Goal: Task Accomplishment & Management: Use online tool/utility

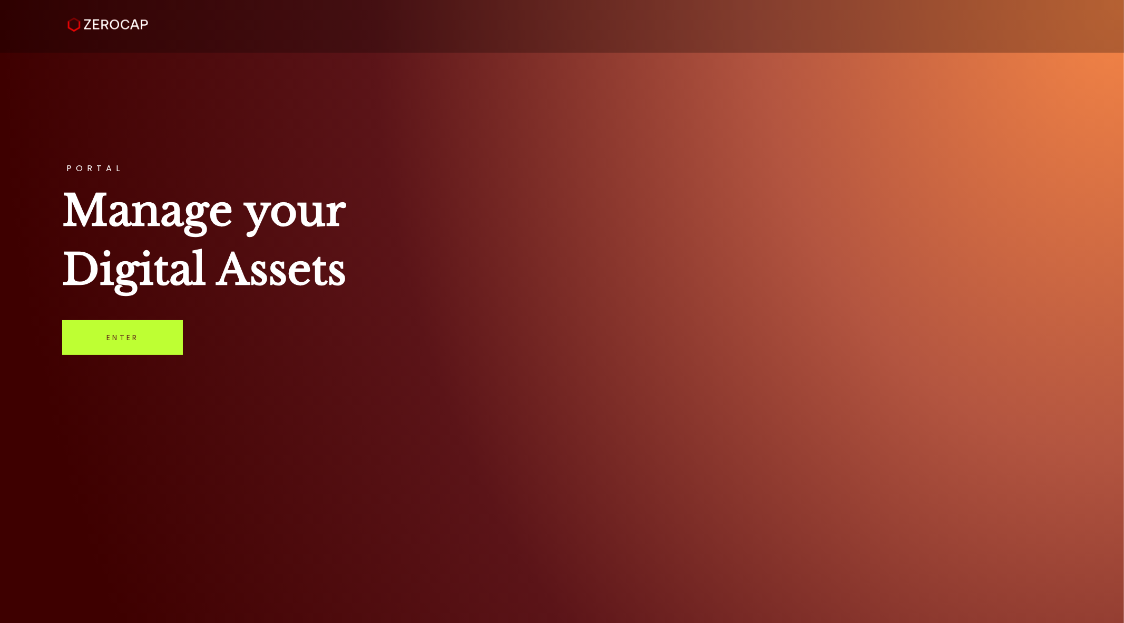
click at [96, 345] on link "Enter" at bounding box center [122, 337] width 121 height 35
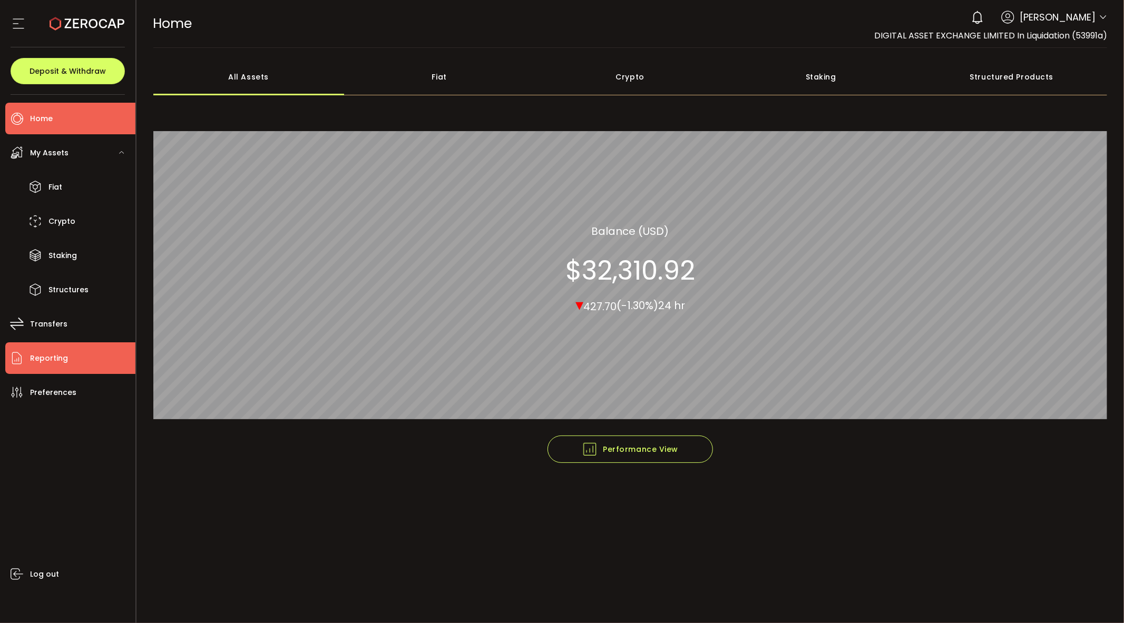
click at [58, 352] on span "Reporting" at bounding box center [49, 358] width 38 height 15
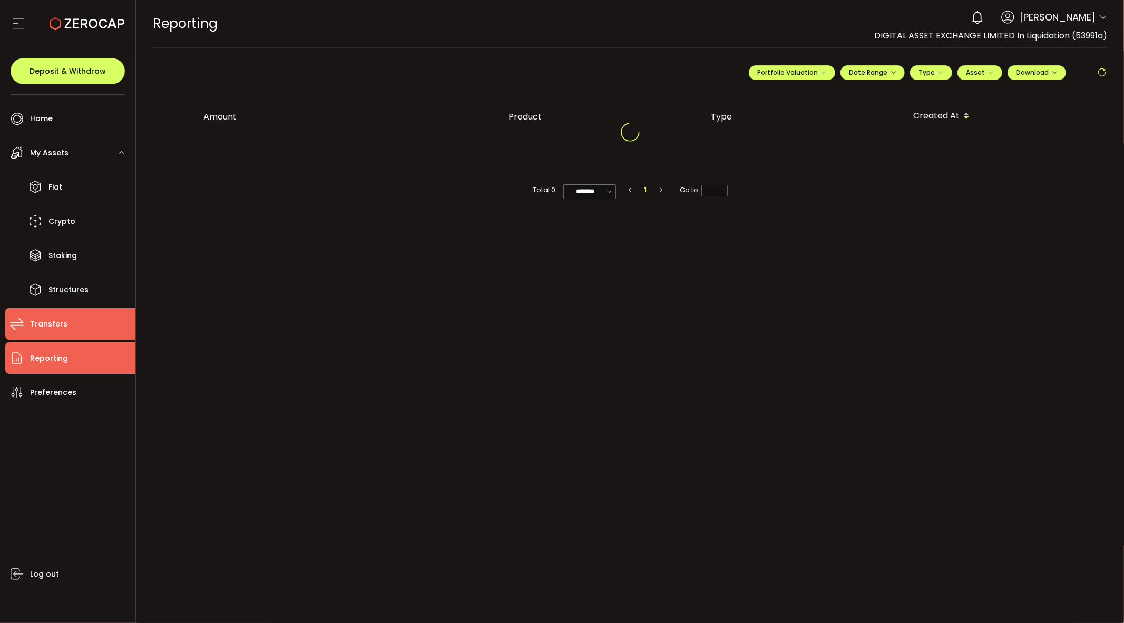
click at [62, 324] on span "Transfers" at bounding box center [48, 324] width 37 height 15
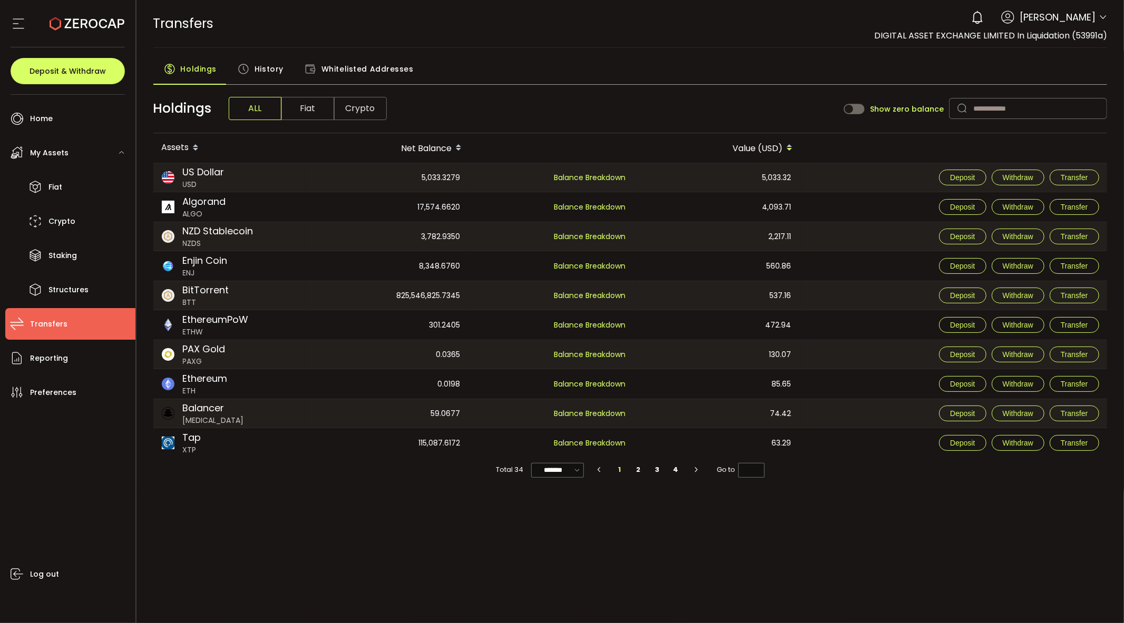
click at [361, 99] on span "Crypto" at bounding box center [360, 108] width 53 height 23
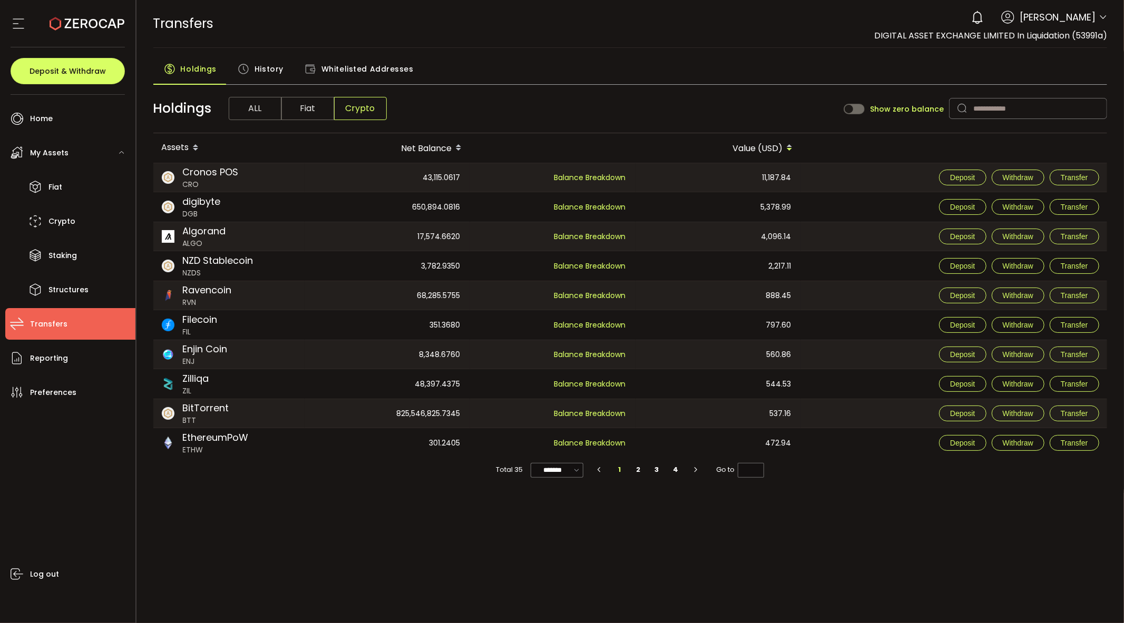
click at [319, 111] on span "Fiat" at bounding box center [307, 108] width 53 height 23
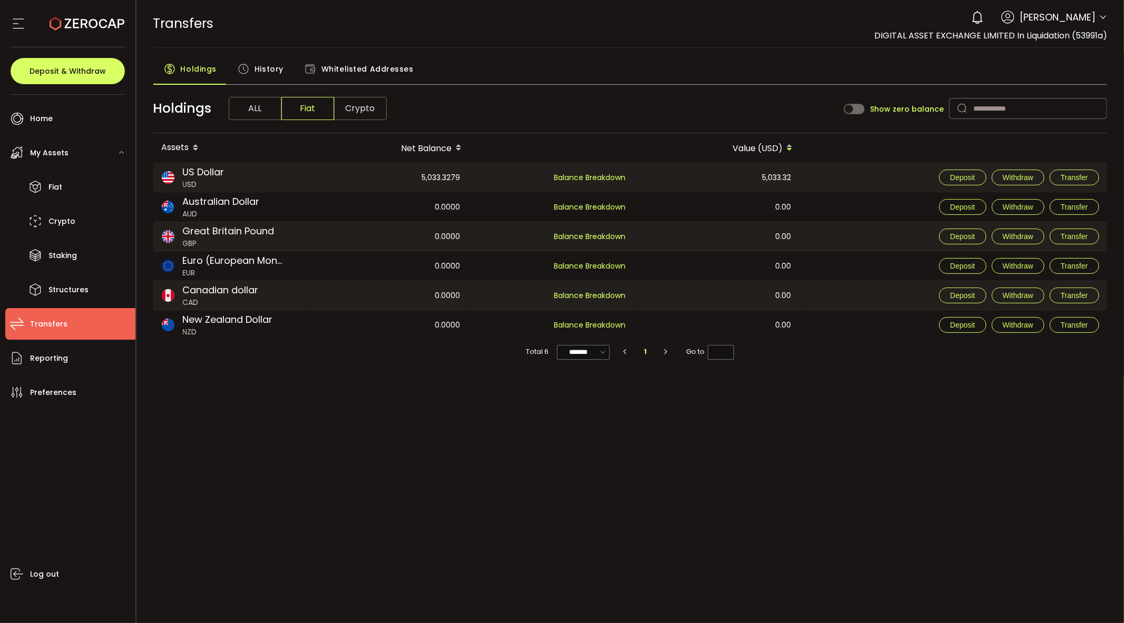
click at [399, 385] on div "PDF is being processed and will download to your computer TRANSFERS Buy Power $…" at bounding box center [630, 311] width 988 height 623
